Goal: Task Accomplishment & Management: Use online tool/utility

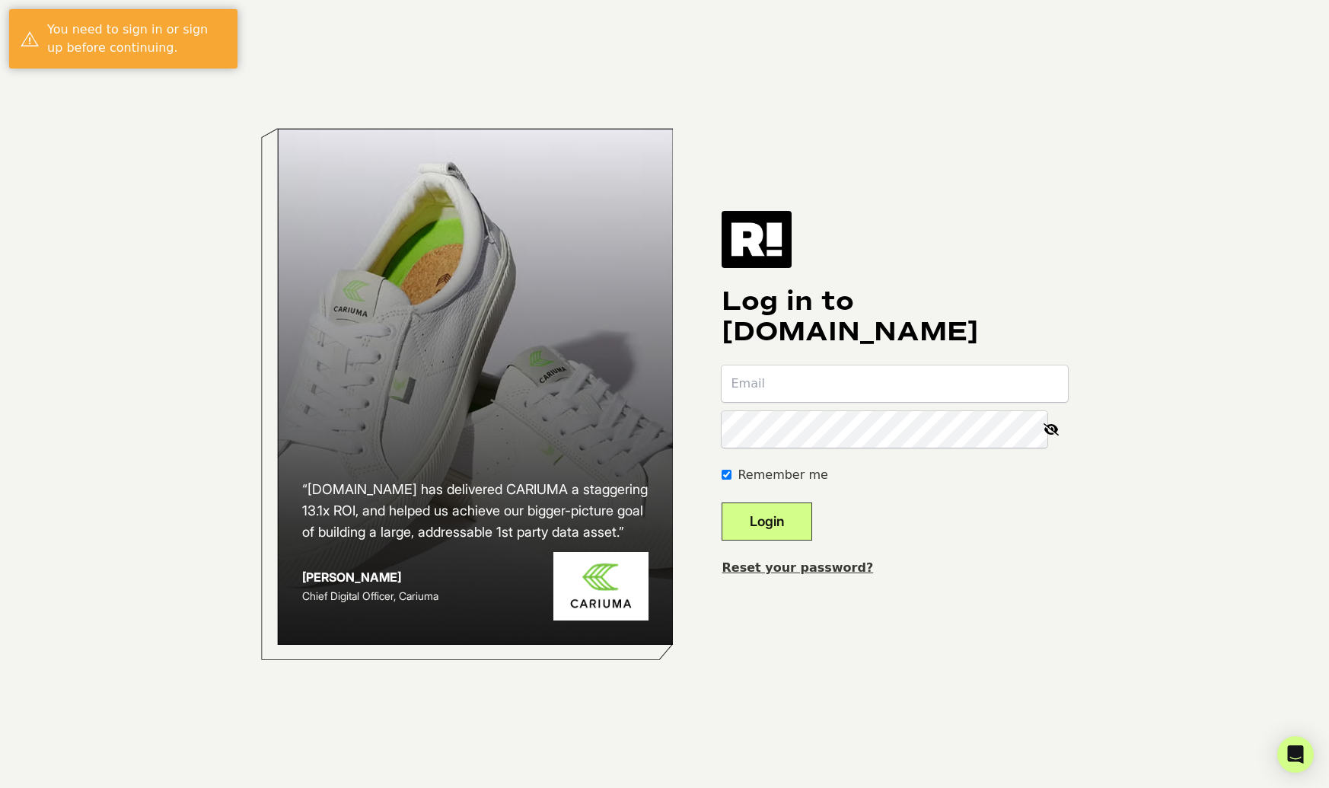
click at [809, 398] on input "email" at bounding box center [895, 383] width 346 height 37
type input "[EMAIL_ADDRESS][DOMAIN_NAME]"
click at [799, 527] on button "Login" at bounding box center [767, 522] width 91 height 38
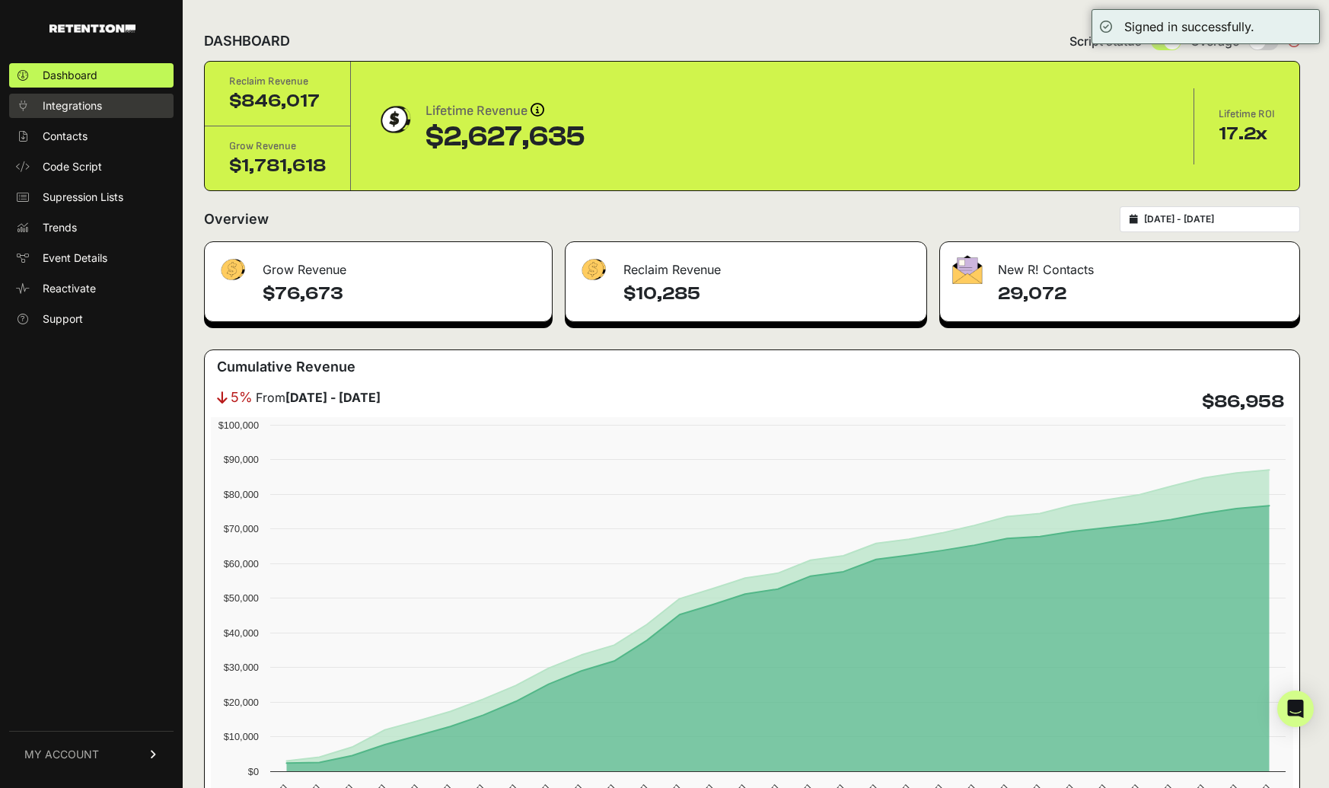
click at [72, 107] on span "Integrations" at bounding box center [72, 105] width 59 height 15
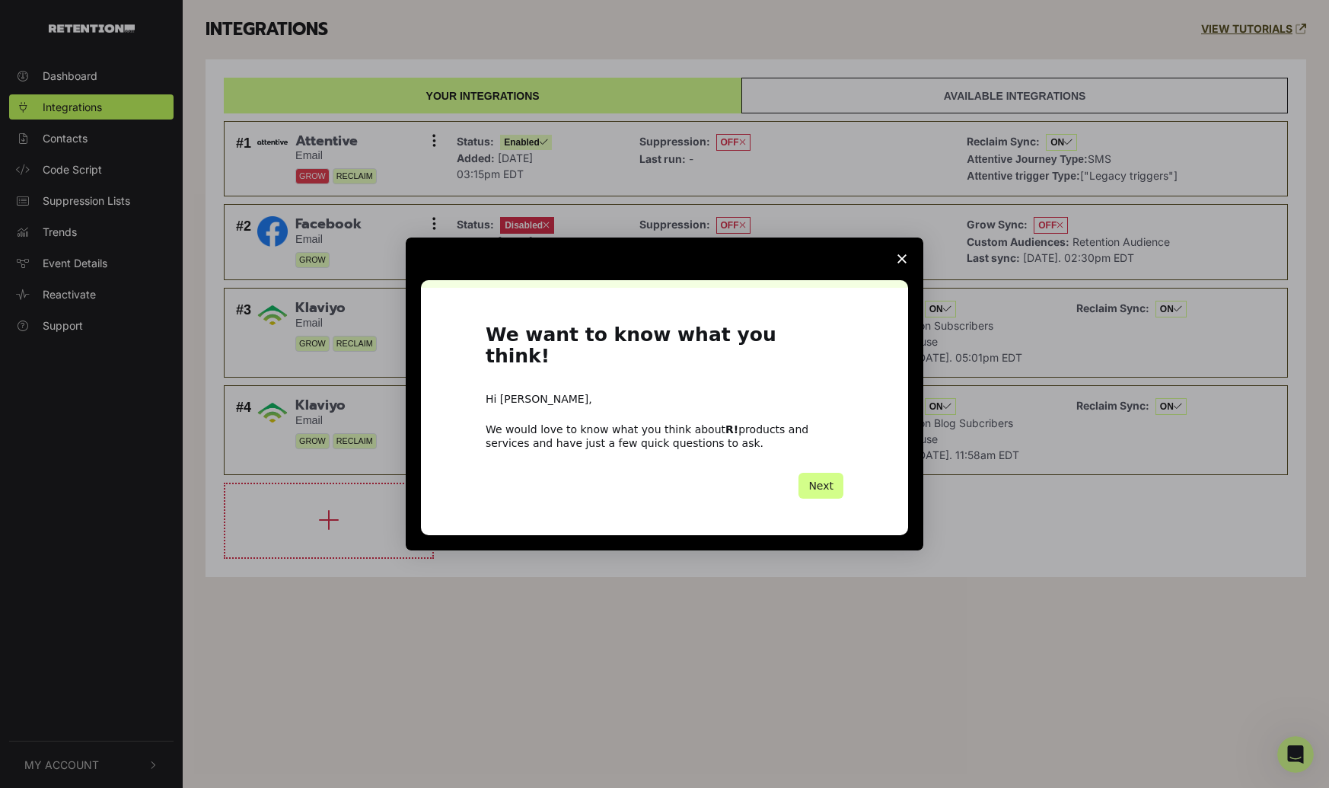
click at [899, 263] on polygon "Close survey" at bounding box center [902, 258] width 9 height 9
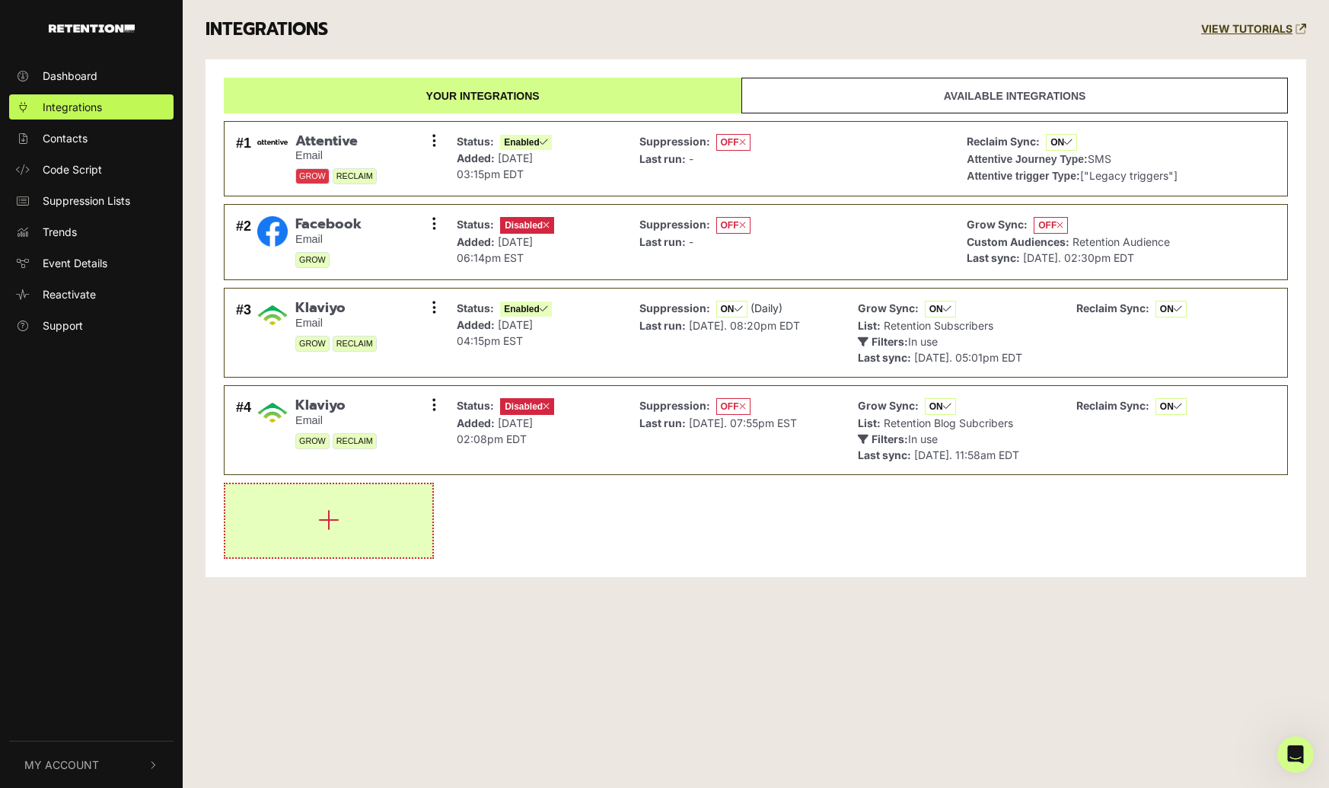
click at [340, 534] on button "button" at bounding box center [328, 520] width 207 height 73
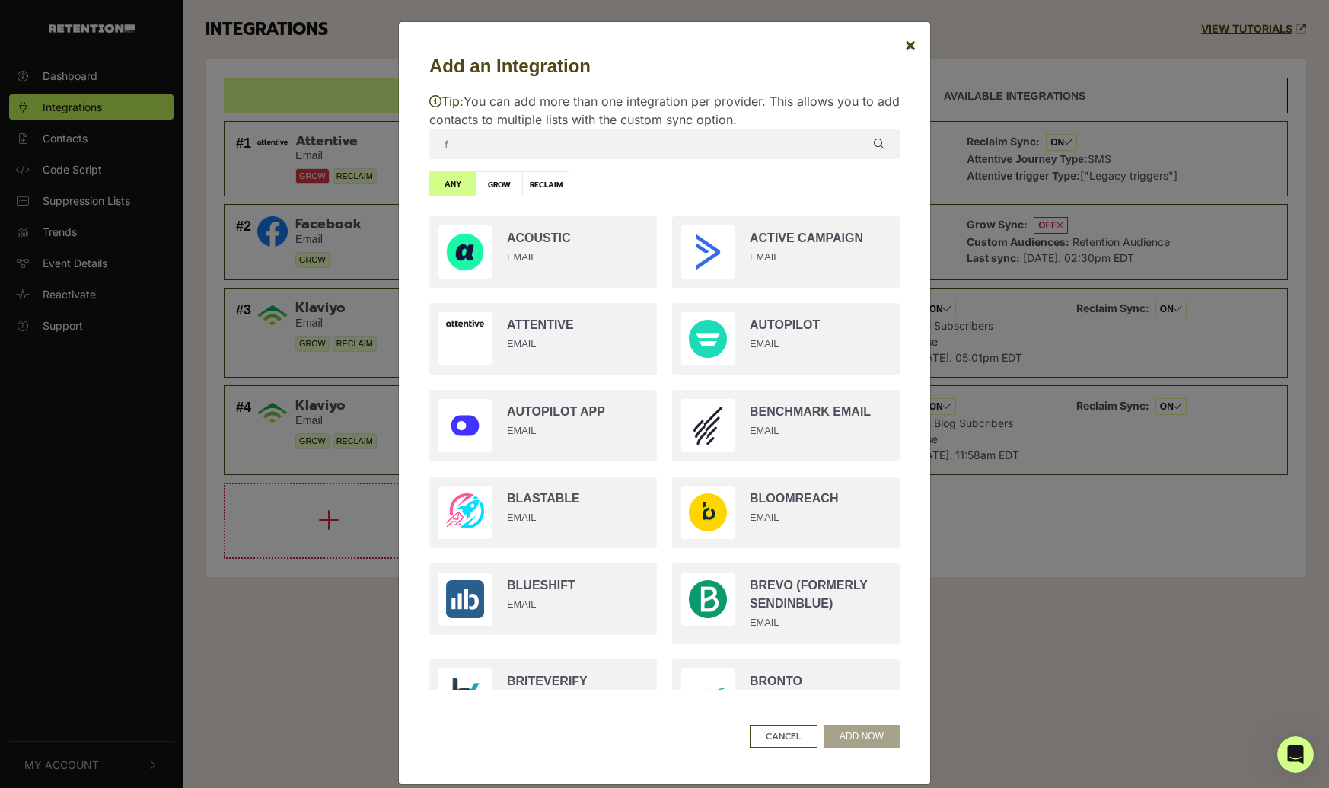
click at [514, 148] on input "f" at bounding box center [664, 144] width 471 height 30
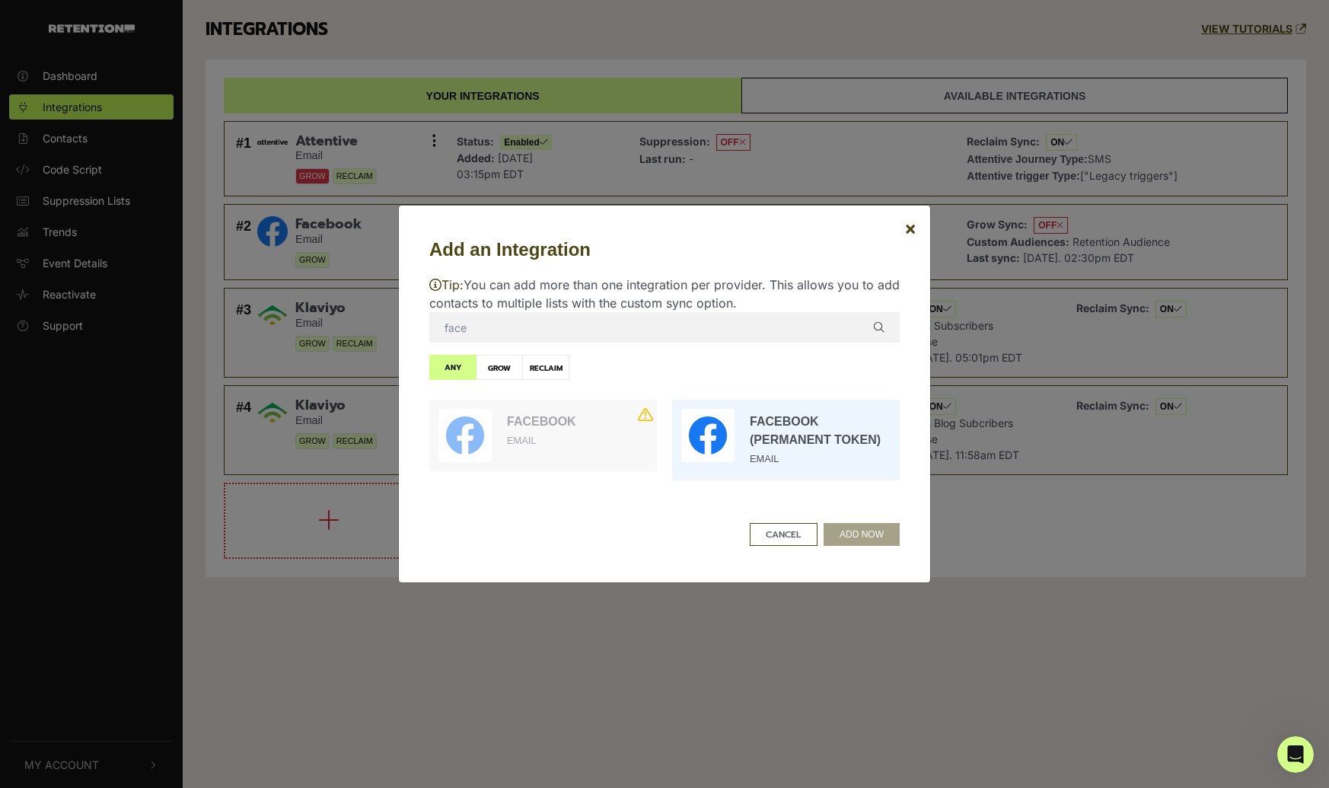
type input "face"
click at [807, 429] on input "radio" at bounding box center [786, 440] width 243 height 96
radio input "true"
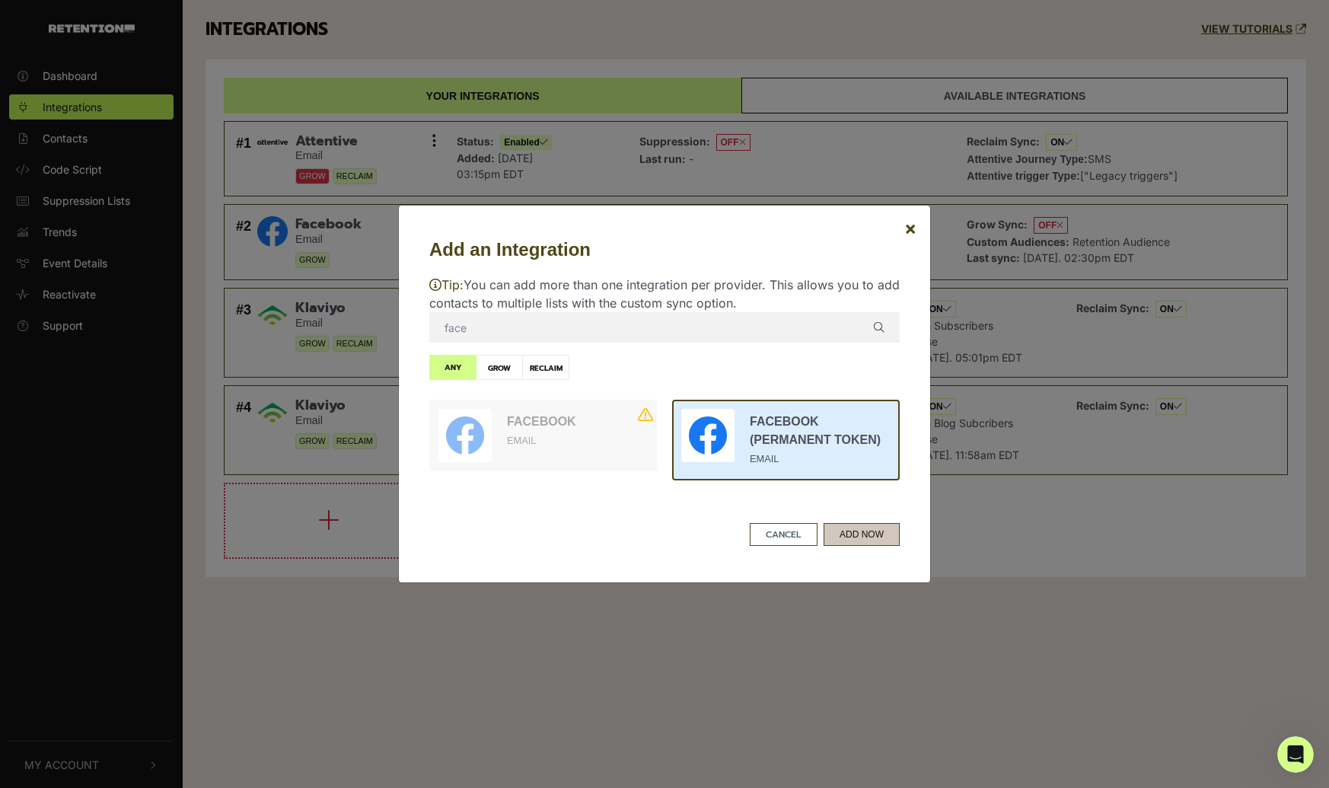
click at [855, 531] on button "ADD NOW" at bounding box center [862, 534] width 76 height 23
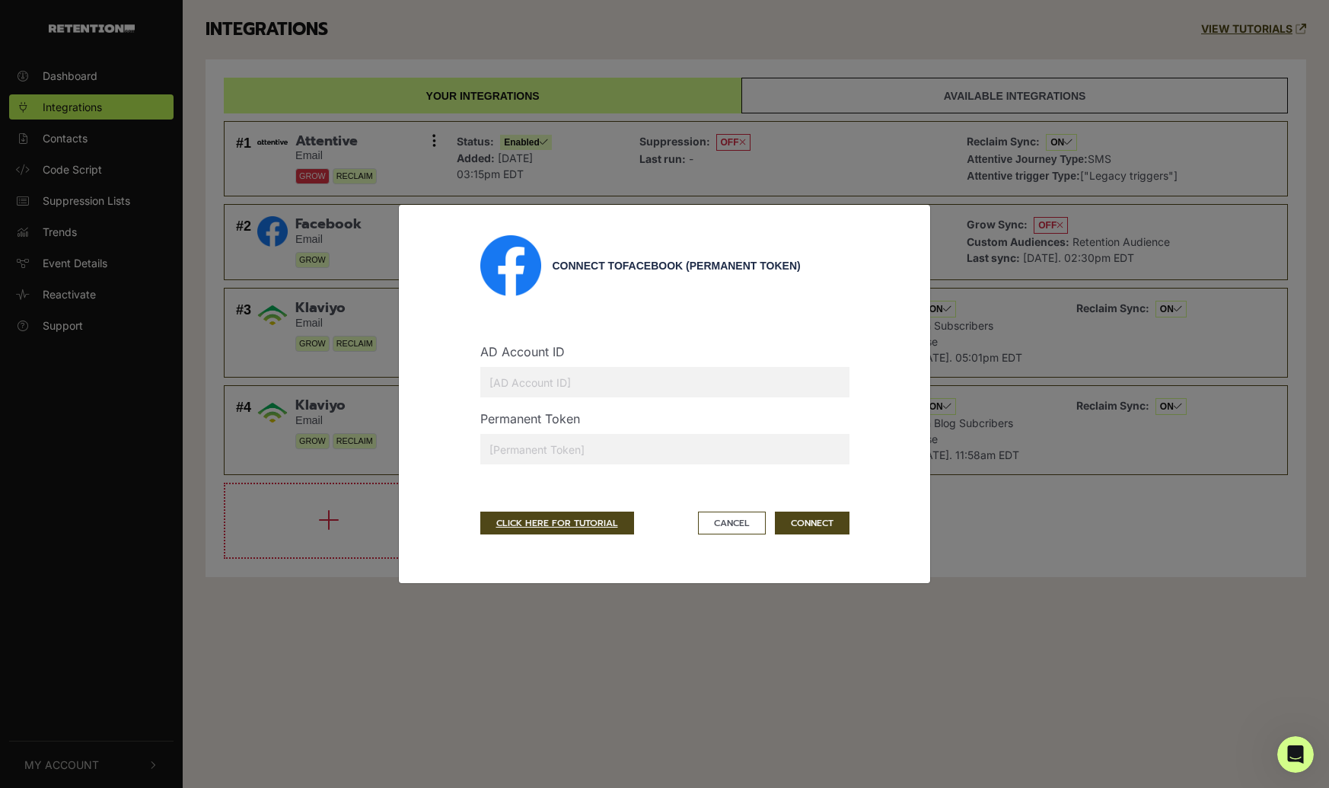
click at [548, 443] on input "text" at bounding box center [664, 449] width 369 height 30
paste input "EAAMGVkpQqu0BPX3oyHfda72qVEclr0pnDFkUfPhYiDEqpYyTG6u72d3uUMb5TxAppEDF0dHK2RmvOf…"
type input "EAAMGVkpQqu0BPX3oyHfda72qVEclr0pnDFkUfPhYiDEqpYyTG6u72d3uUMb5TxAppEDF0dHK2RmvOf…"
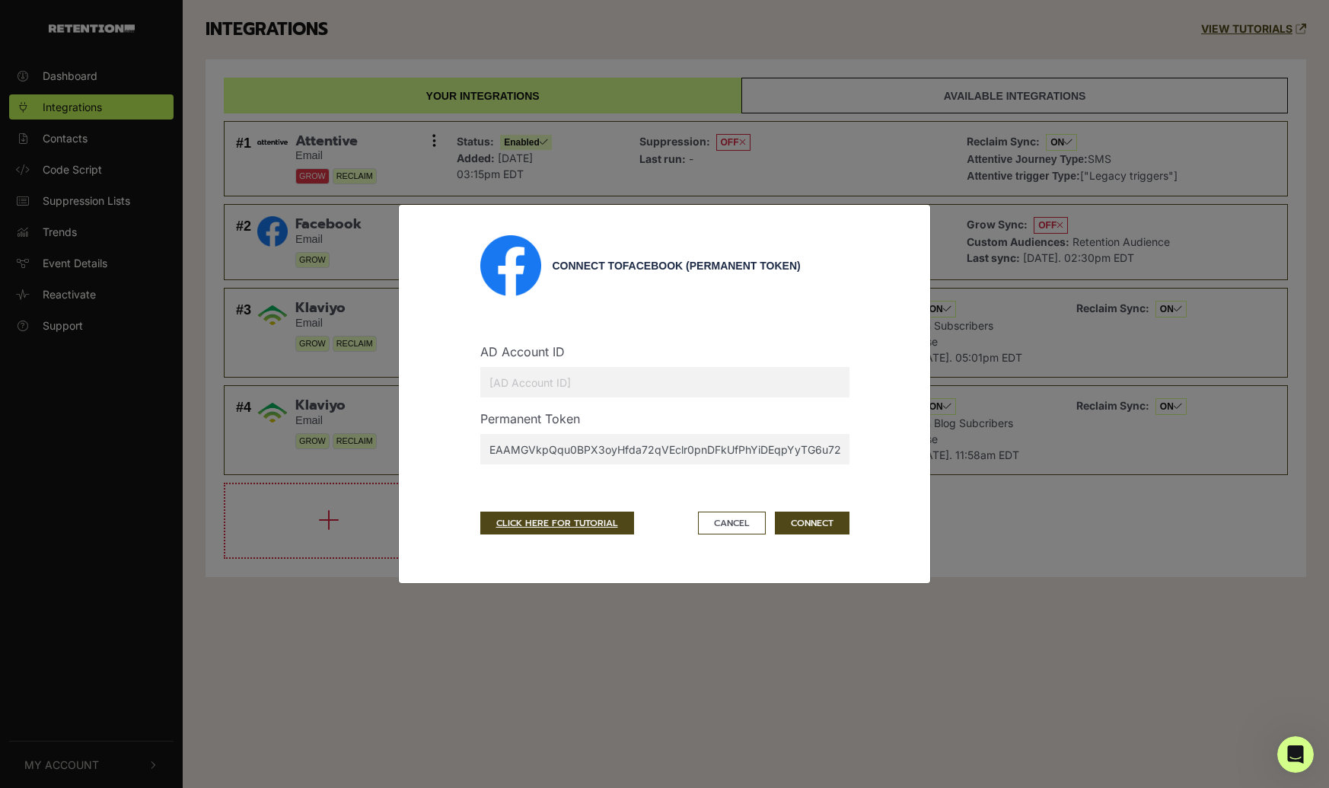
click at [568, 374] on input "text" at bounding box center [664, 382] width 369 height 30
paste input "562362961109966"
type input "562362961109966"
click at [826, 519] on button "CONNECT" at bounding box center [812, 523] width 75 height 23
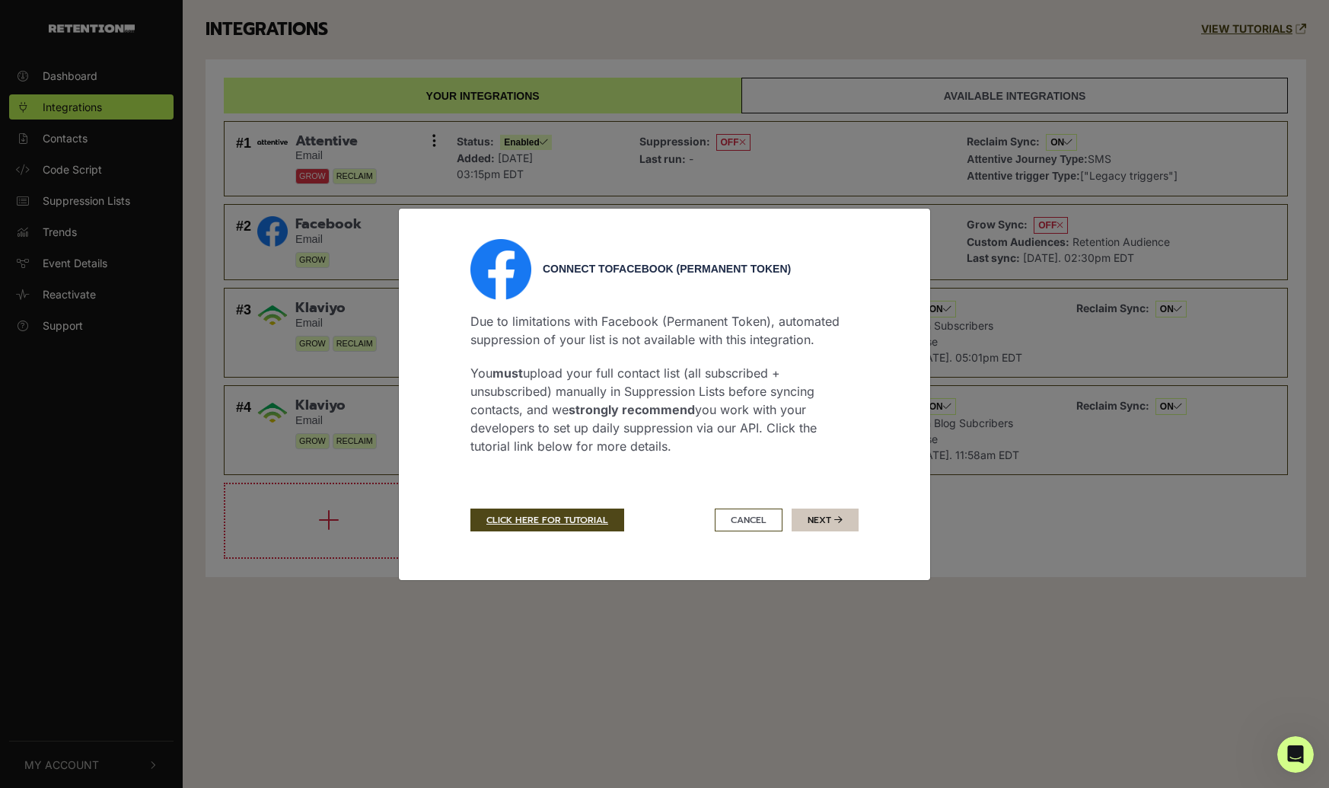
click at [835, 521] on icon "submit" at bounding box center [839, 519] width 8 height 9
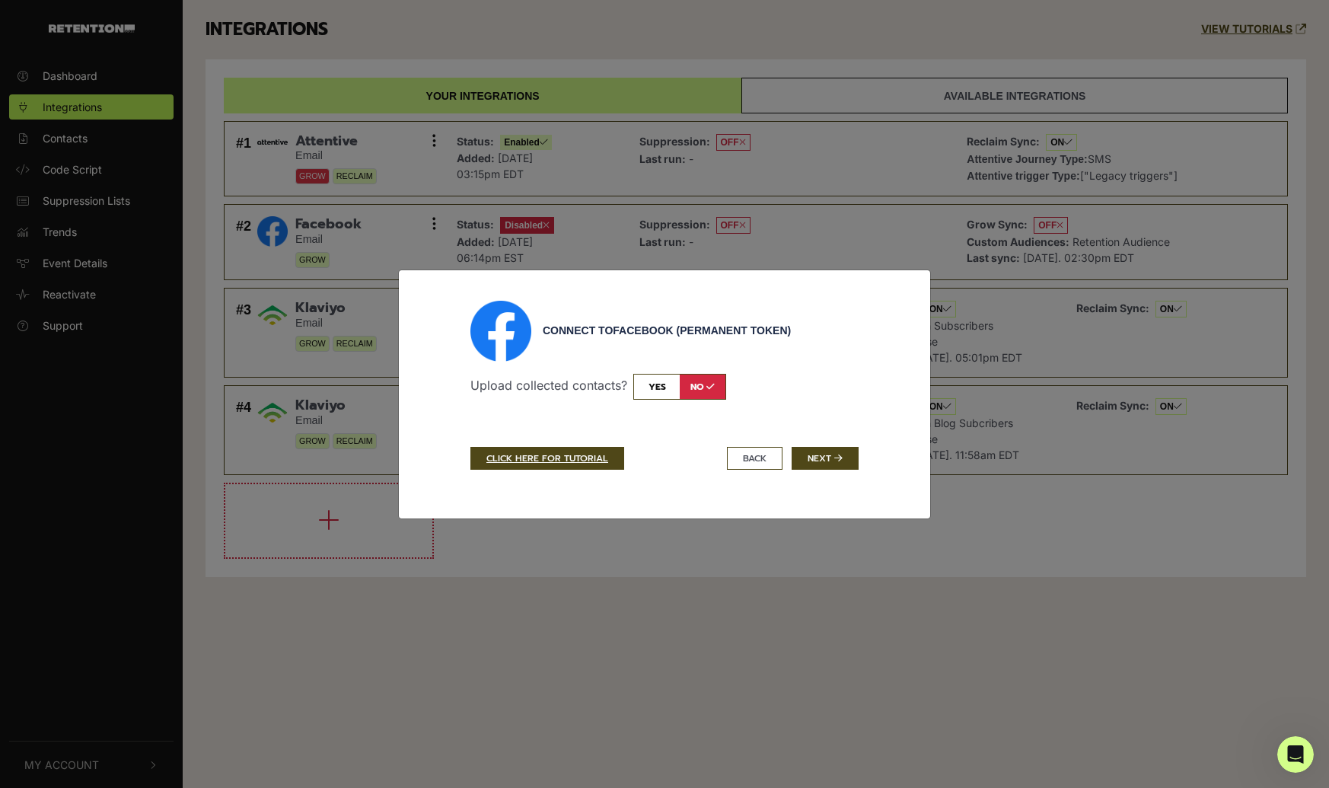
click at [657, 389] on input "checkbox" at bounding box center [679, 387] width 93 height 26
checkbox input "true"
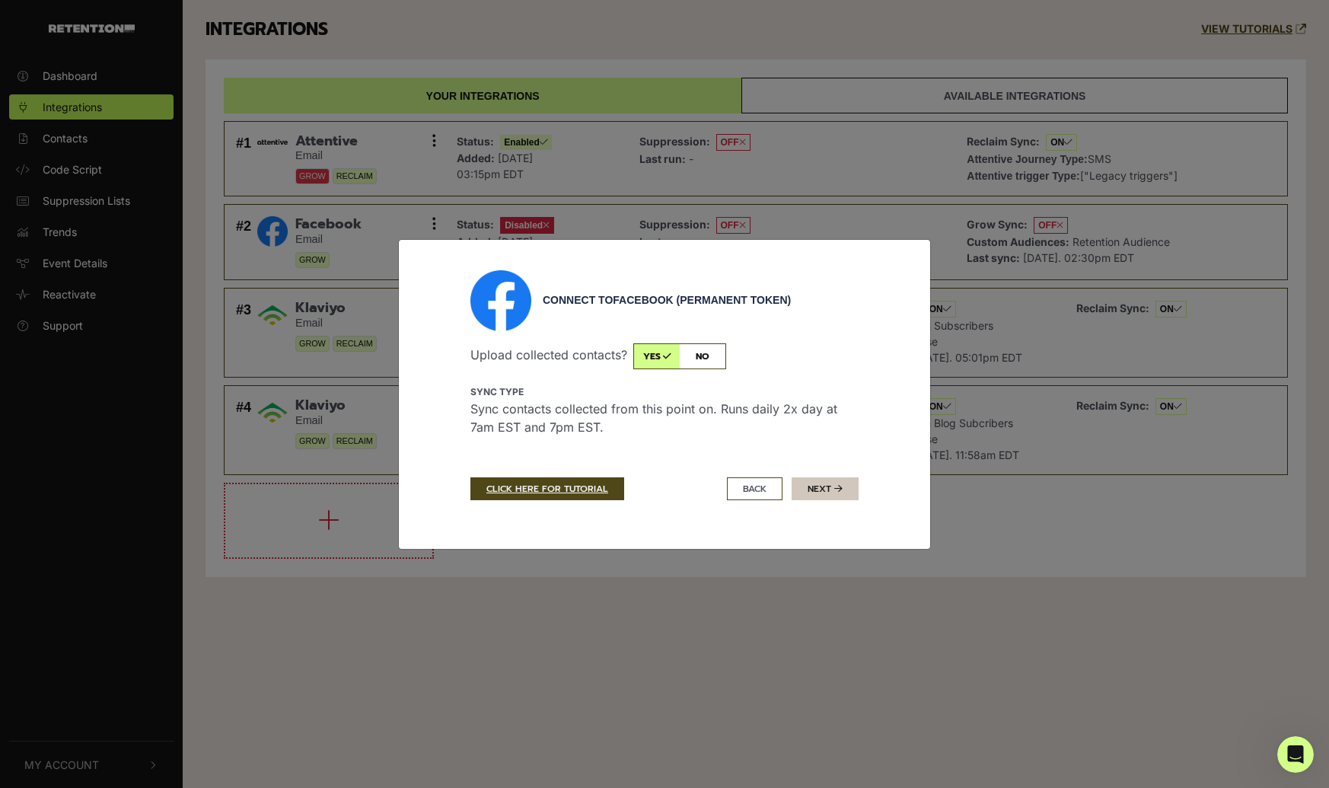
click at [830, 493] on button "Next" at bounding box center [825, 488] width 67 height 23
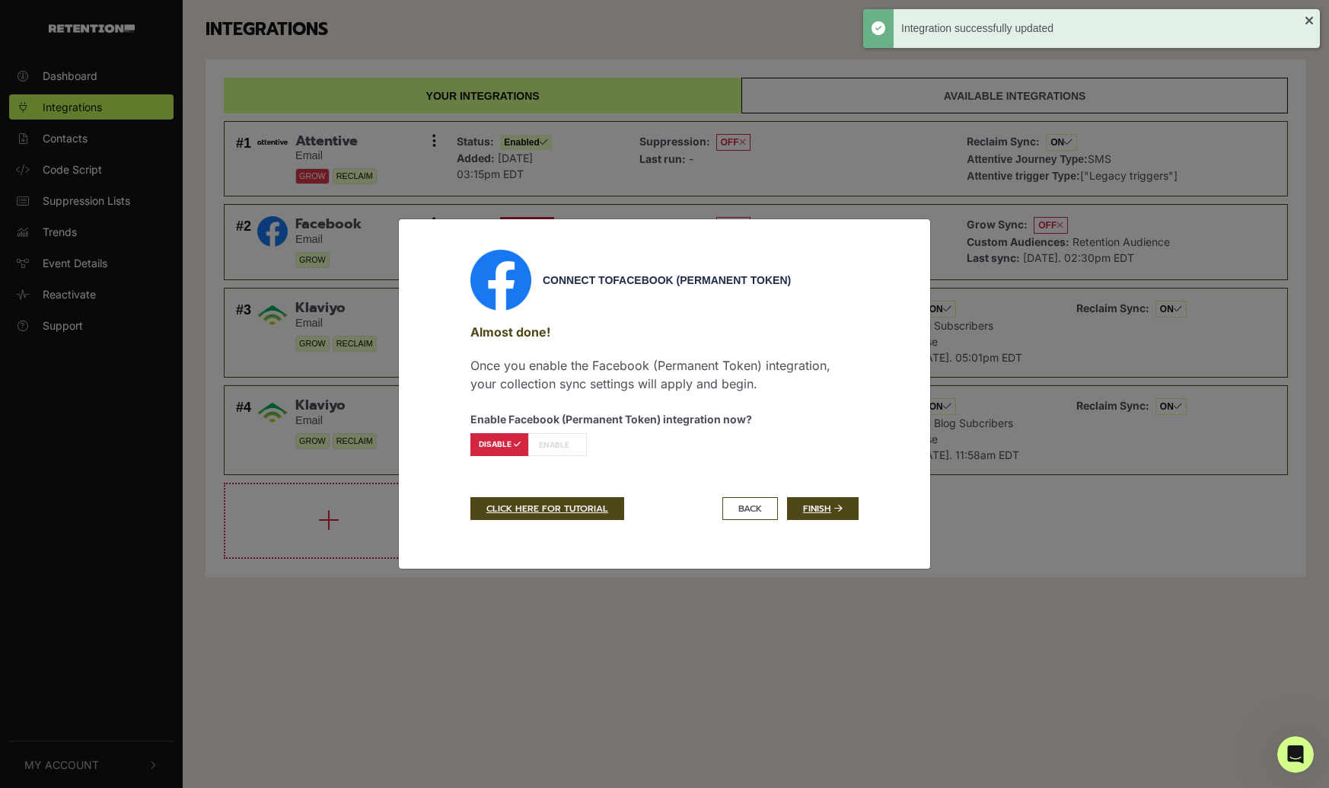
click at [563, 449] on label "ENABLE" at bounding box center [557, 444] width 59 height 23
click at [814, 511] on link "Finish" at bounding box center [823, 508] width 72 height 23
